Goal: Find specific page/section: Find specific page/section

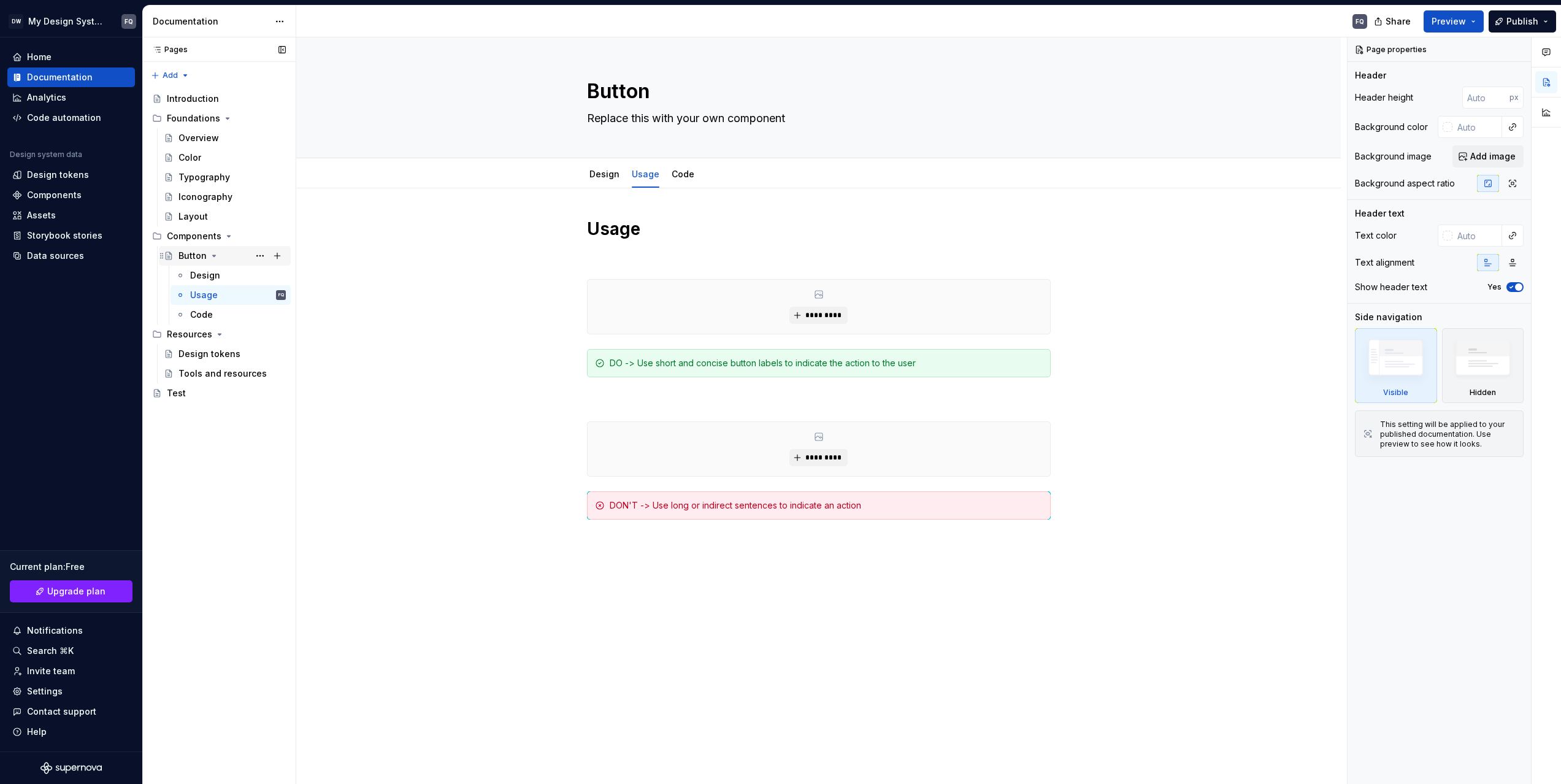
click at [209, 254] on button "Page tree" at bounding box center [214, 255] width 10 height 10
click at [209, 256] on icon "Page tree" at bounding box center [214, 255] width 10 height 10
type textarea "*"
click at [53, 172] on div "Design tokens" at bounding box center [58, 174] width 62 height 12
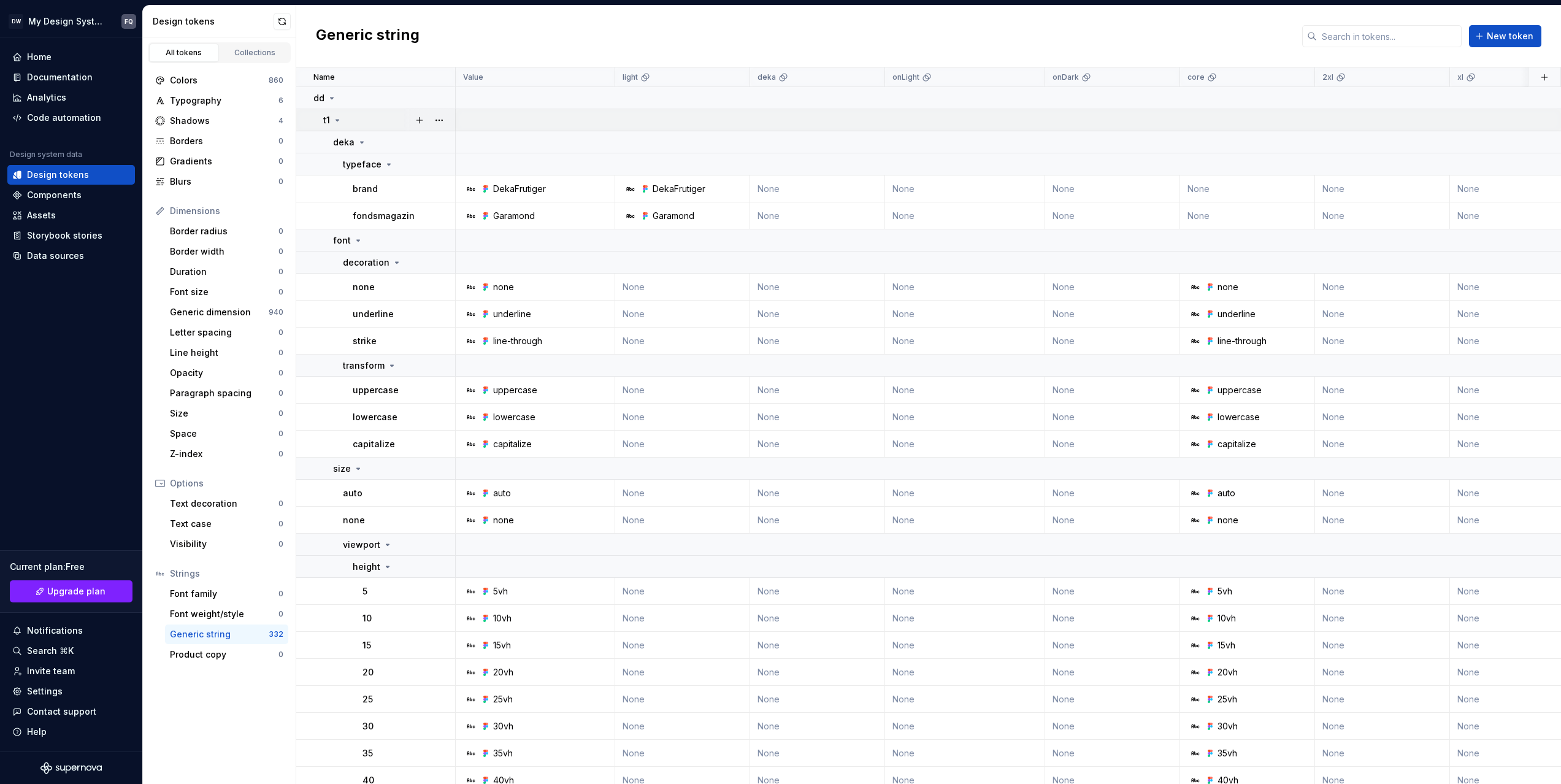
click at [337, 116] on icon at bounding box center [337, 119] width 10 height 10
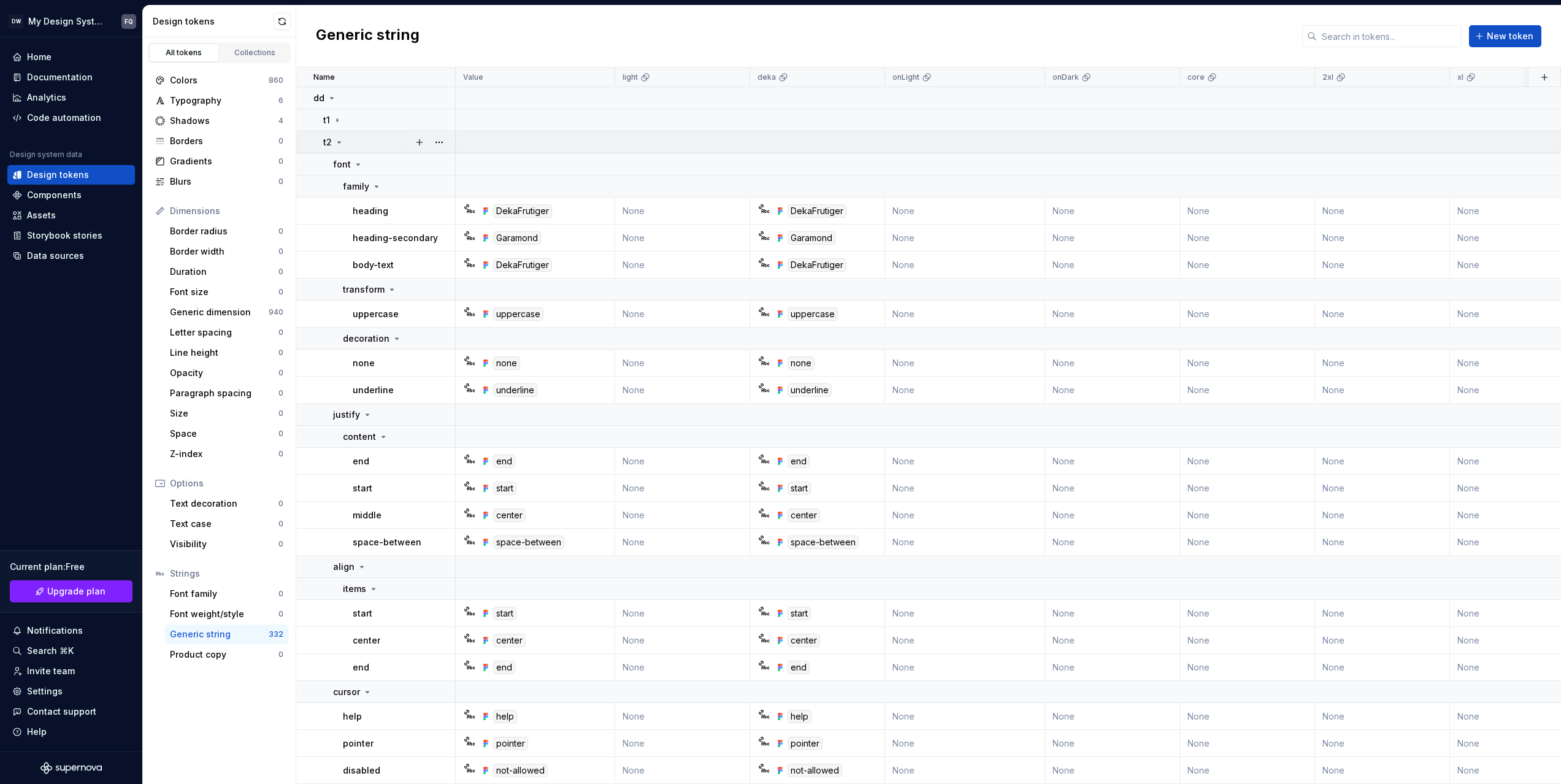
click at [337, 138] on icon at bounding box center [339, 142] width 10 height 10
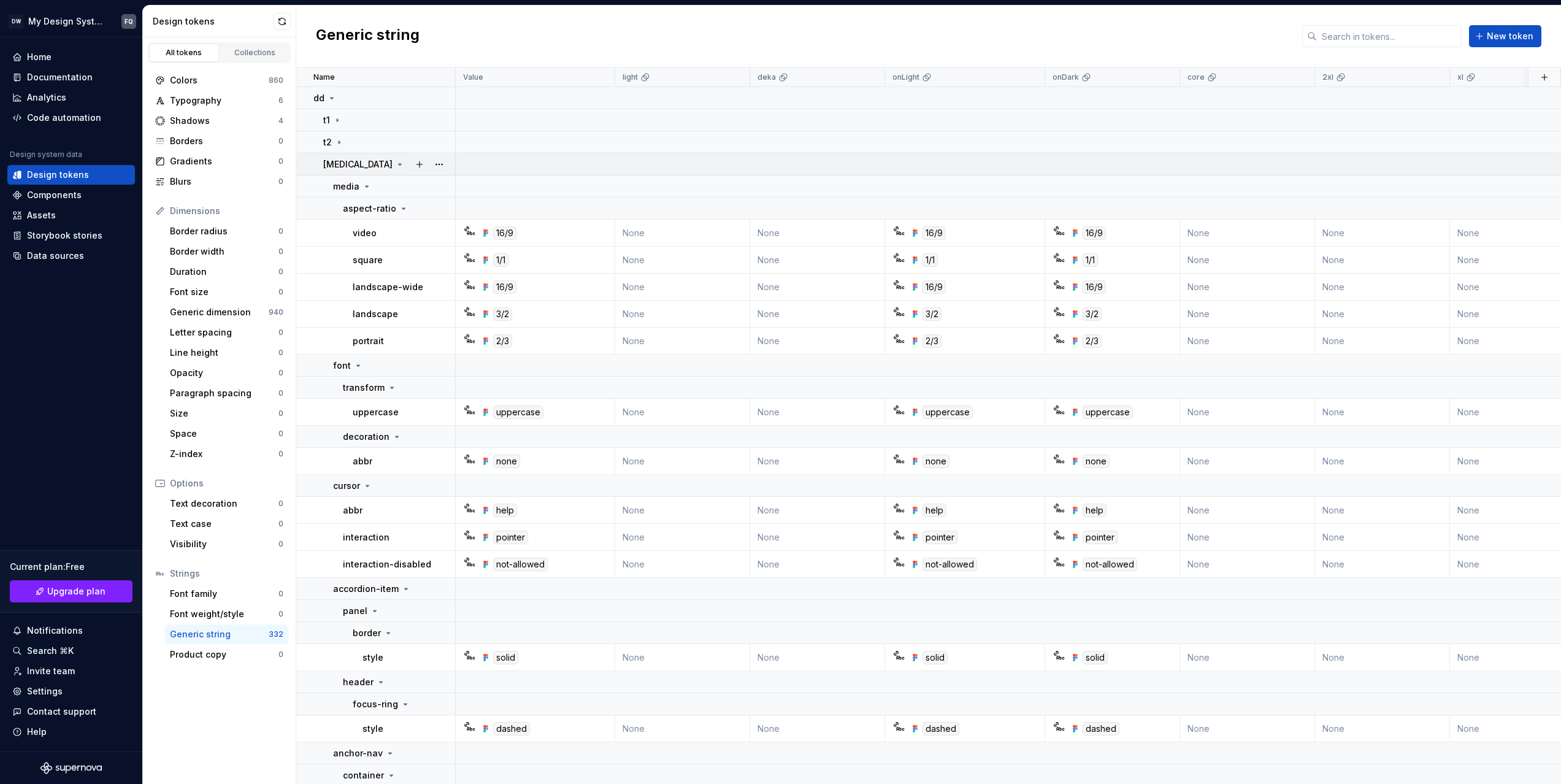
click at [395, 163] on icon at bounding box center [400, 164] width 10 height 10
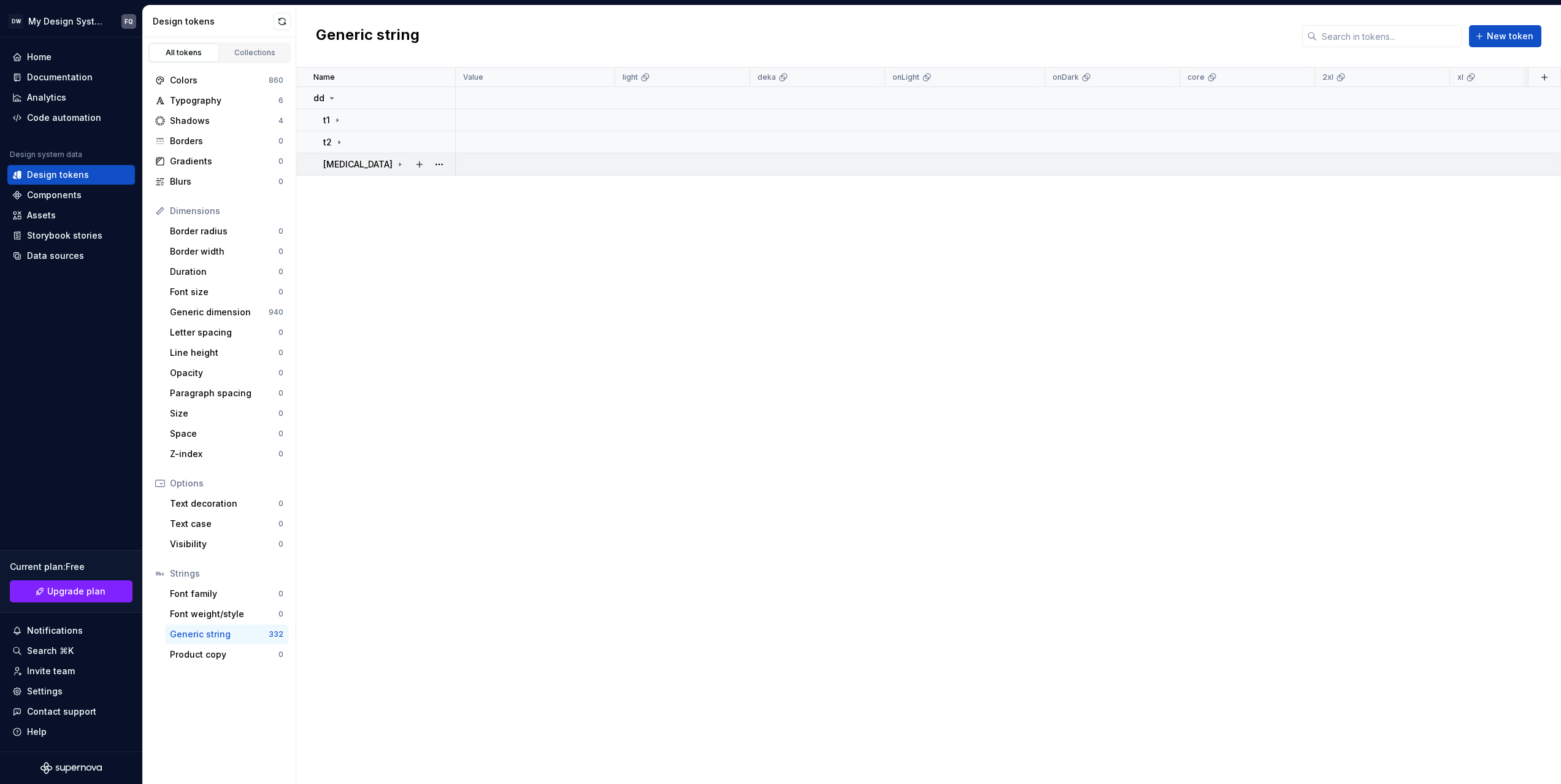
click at [345, 168] on div "[MEDICAL_DATA]" at bounding box center [388, 164] width 131 height 12
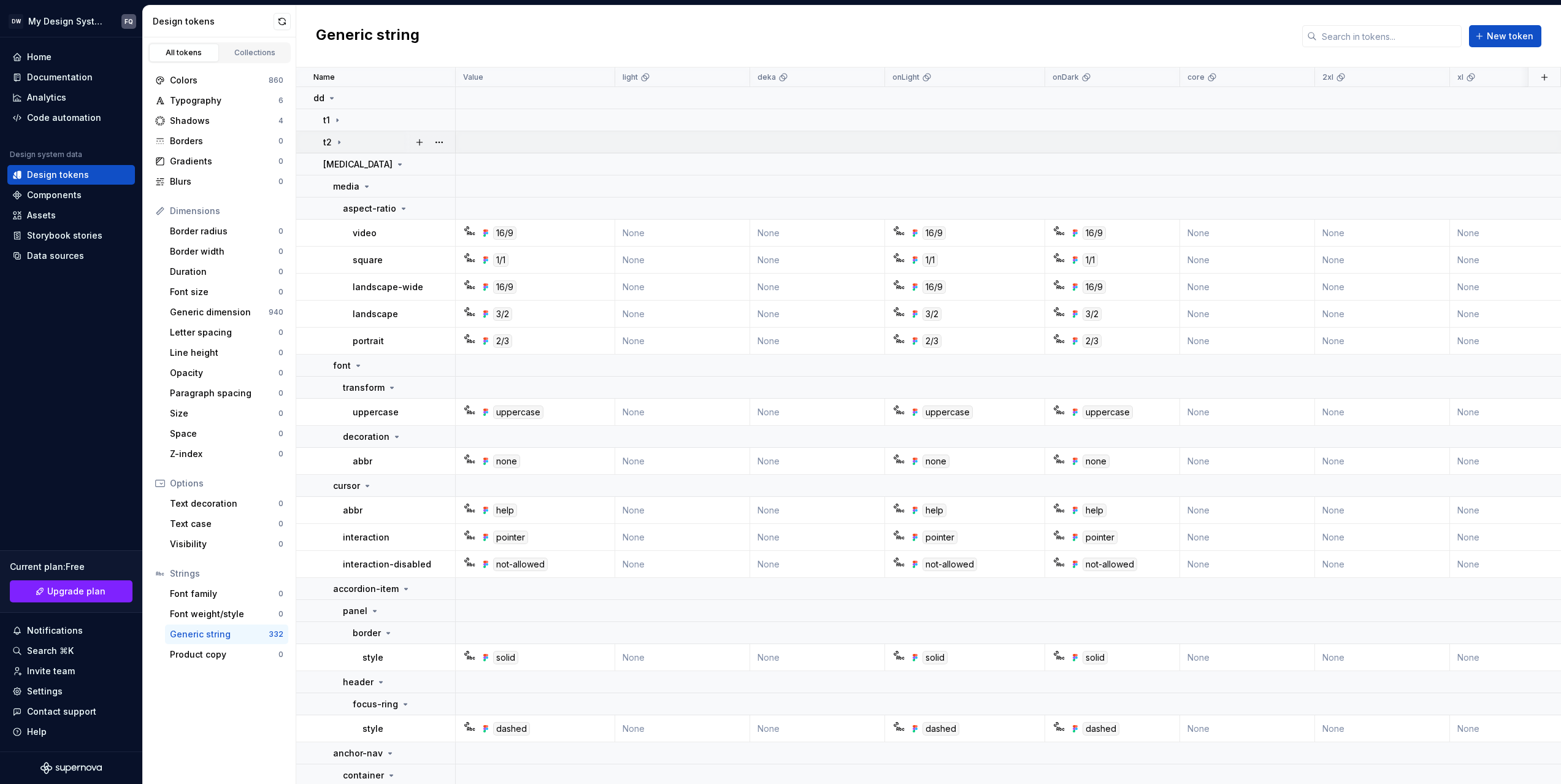
click at [337, 142] on icon at bounding box center [339, 142] width 10 height 10
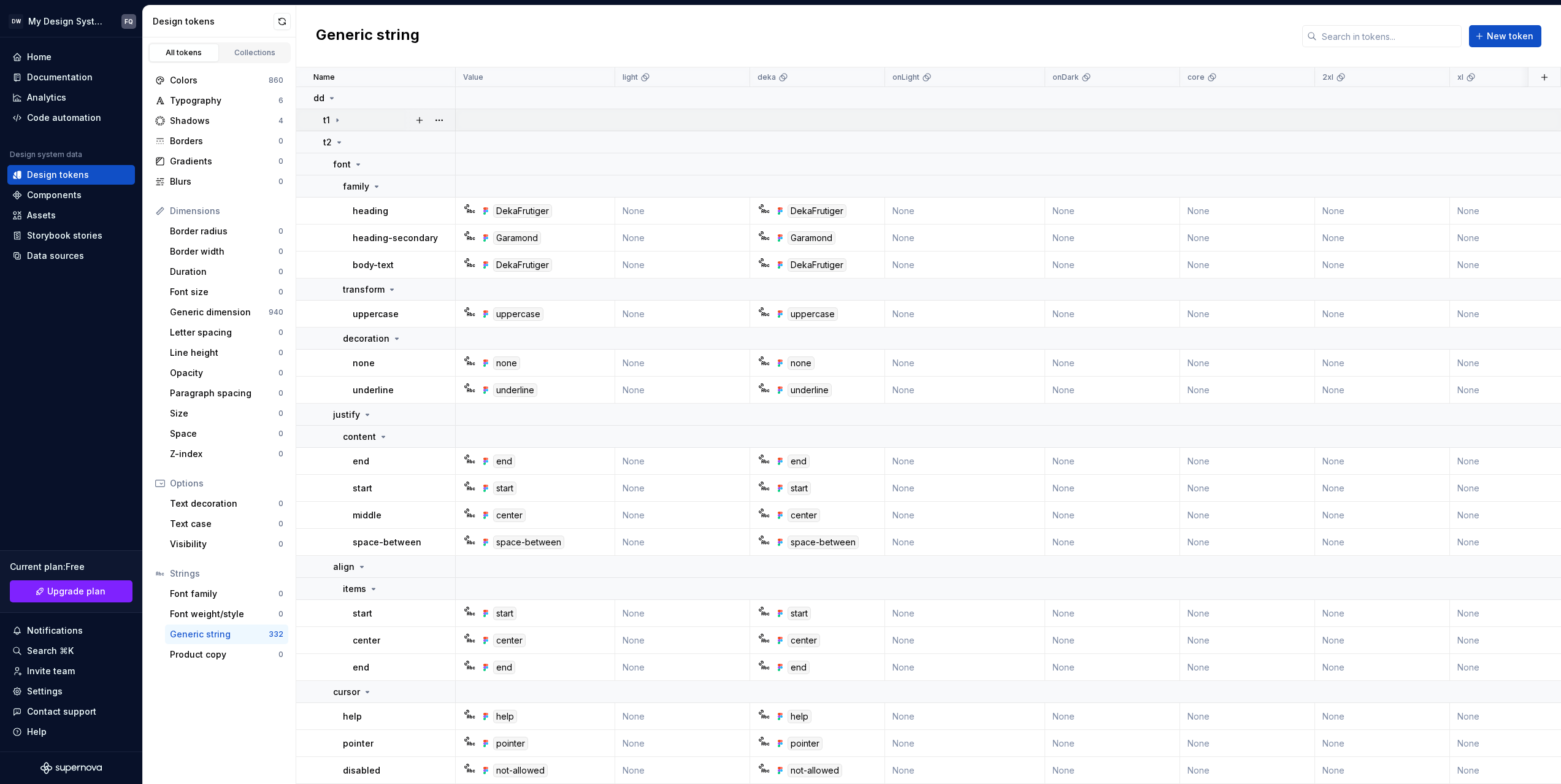
click at [338, 124] on icon at bounding box center [337, 119] width 10 height 10
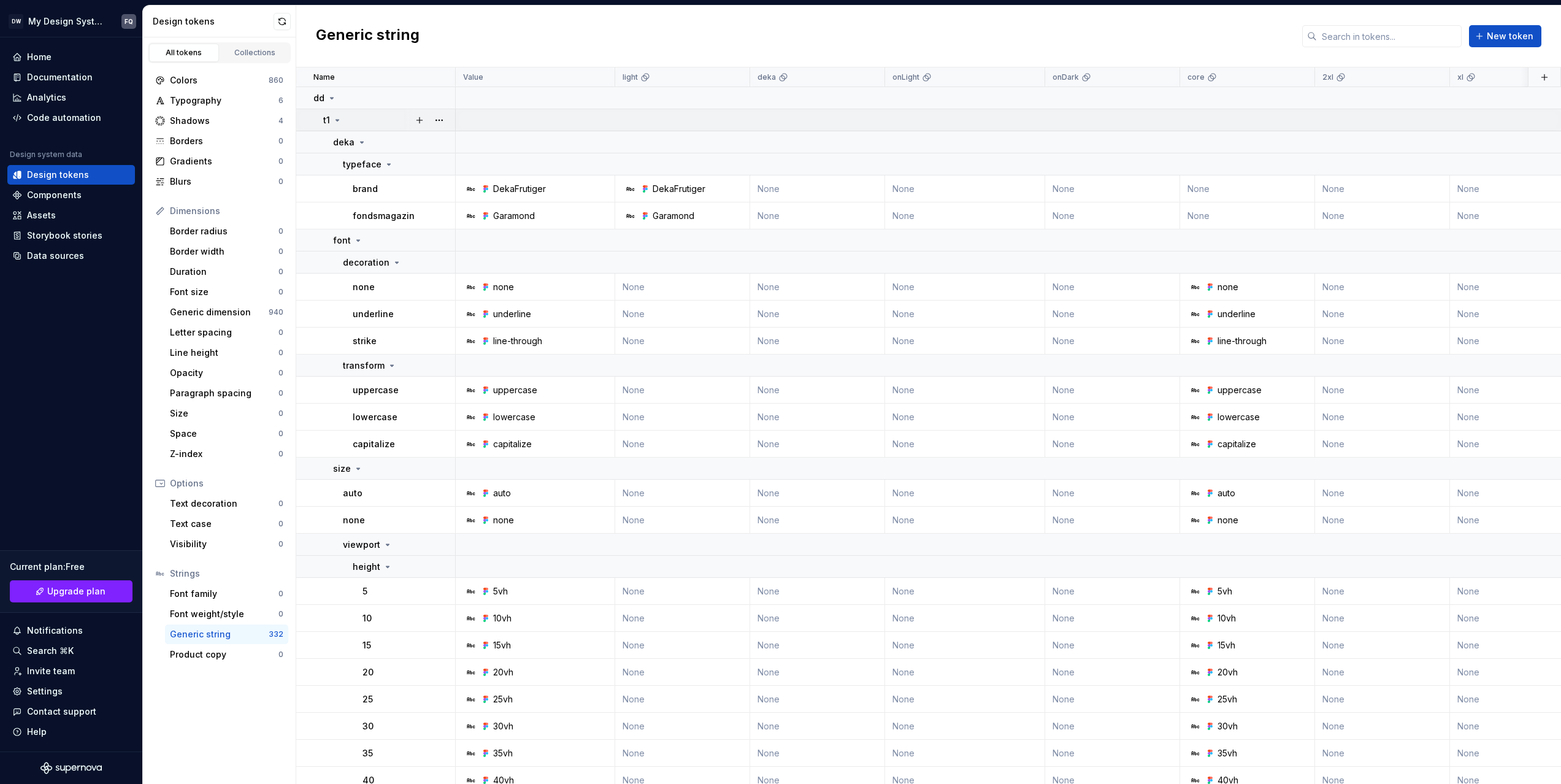
click at [338, 124] on icon at bounding box center [337, 119] width 10 height 10
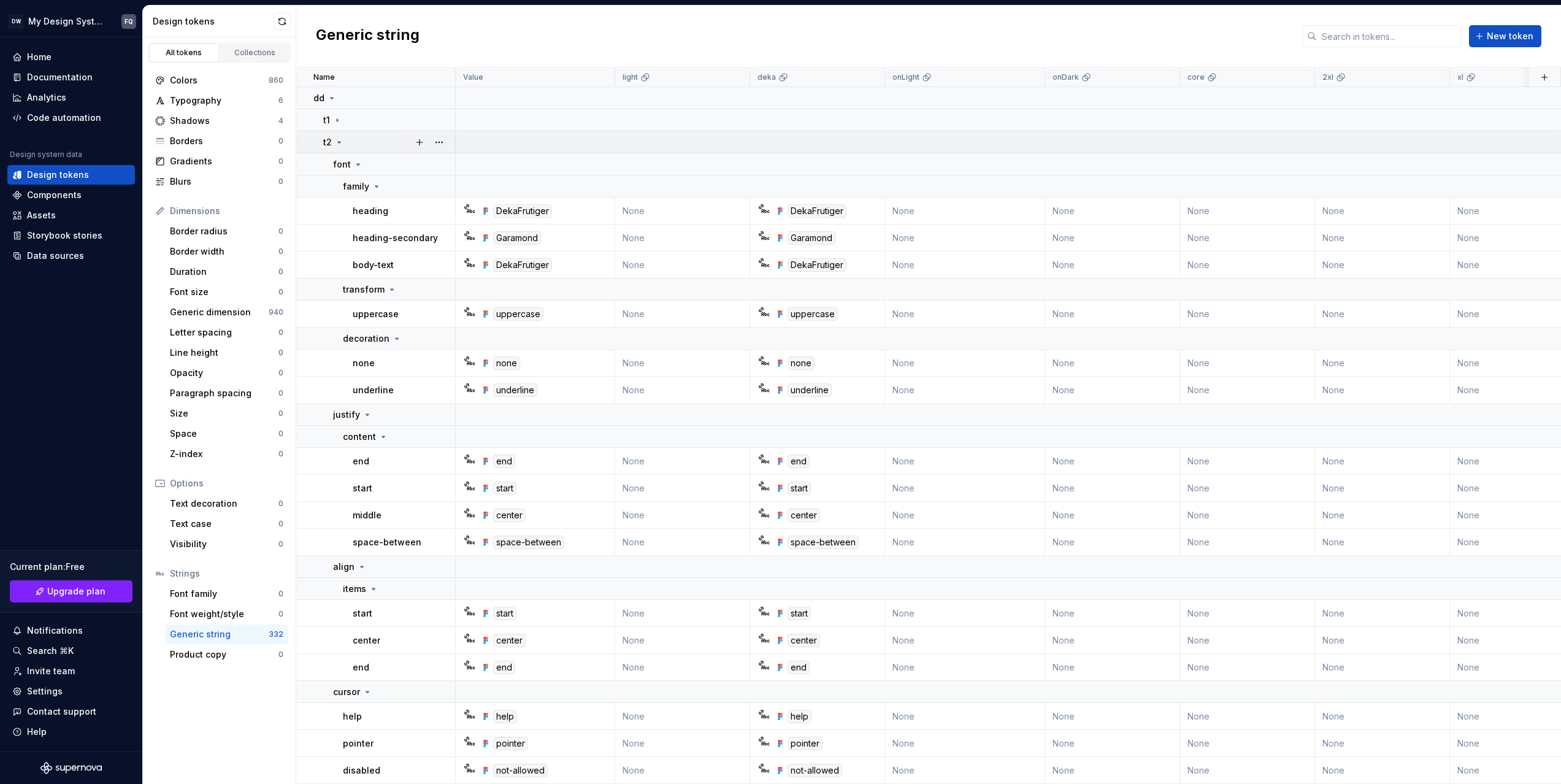
click at [338, 144] on icon at bounding box center [339, 142] width 10 height 10
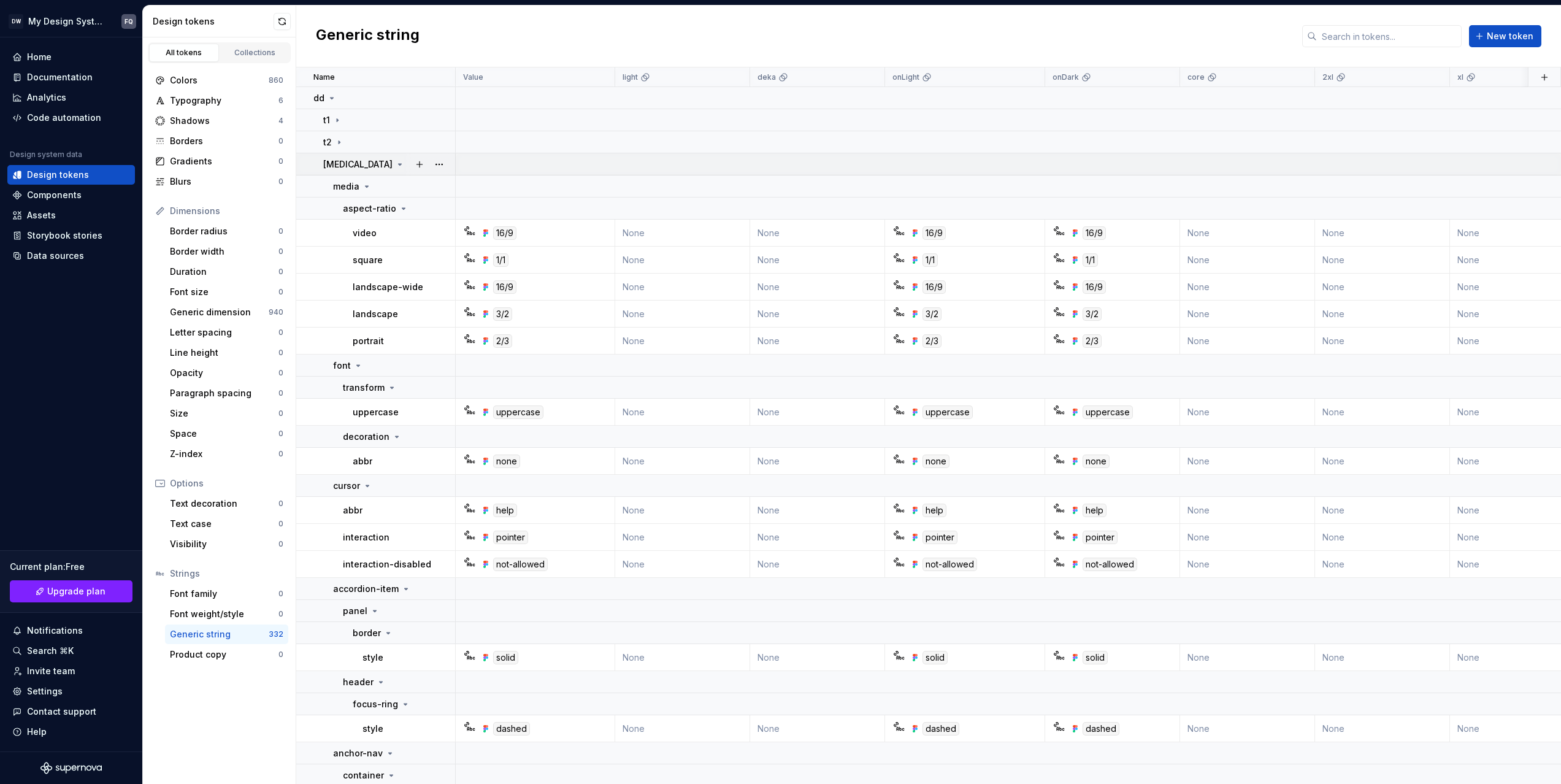
click at [395, 165] on icon at bounding box center [400, 164] width 10 height 10
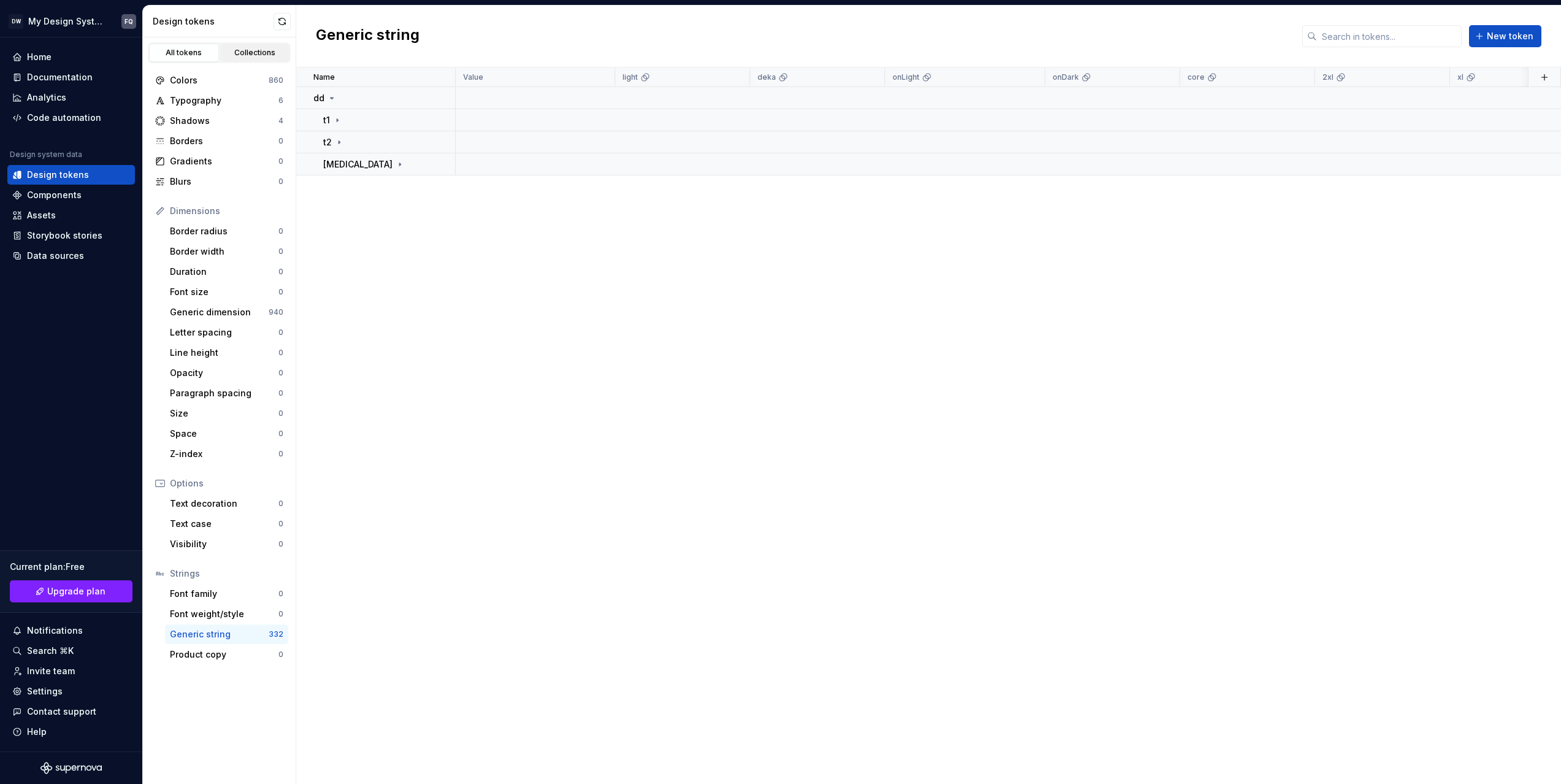
click at [272, 51] on div "Collections" at bounding box center [256, 52] width 62 height 10
